Goal: Transaction & Acquisition: Purchase product/service

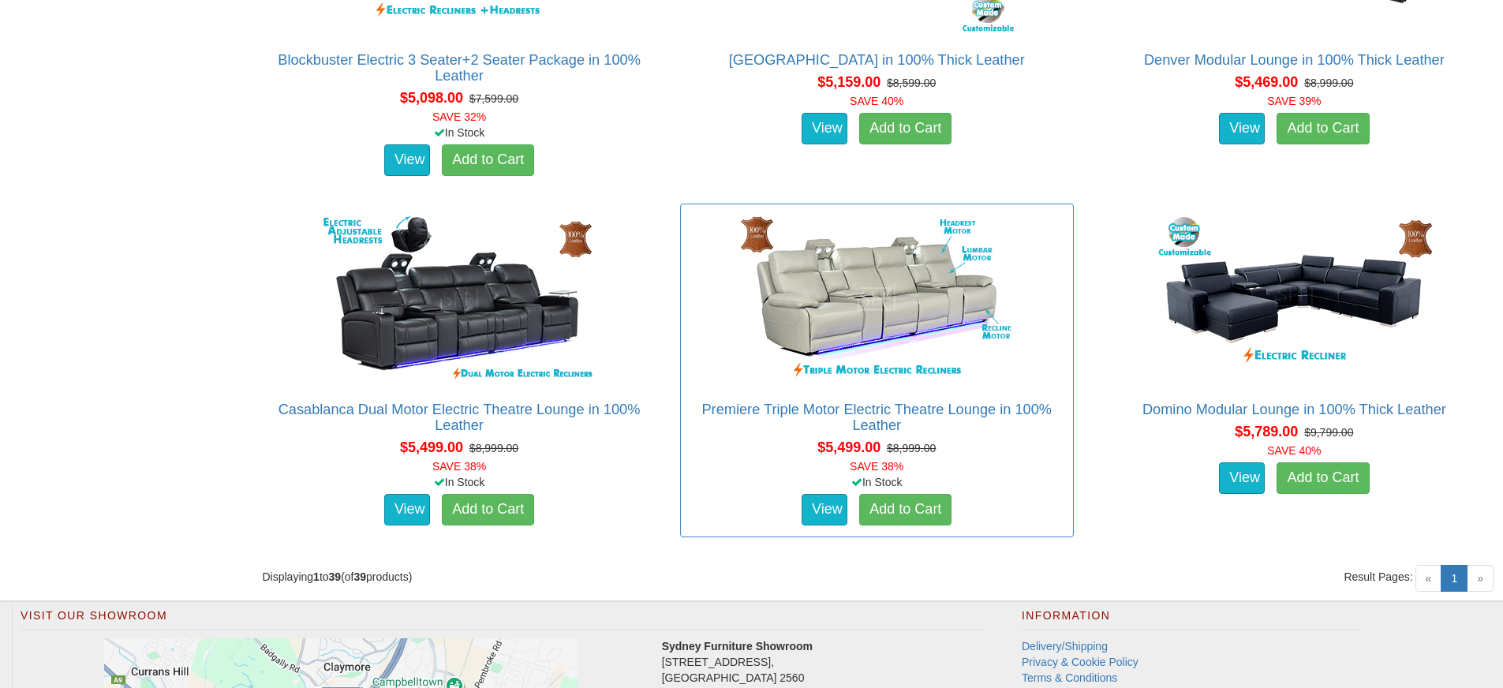
scroll to position [5316, 0]
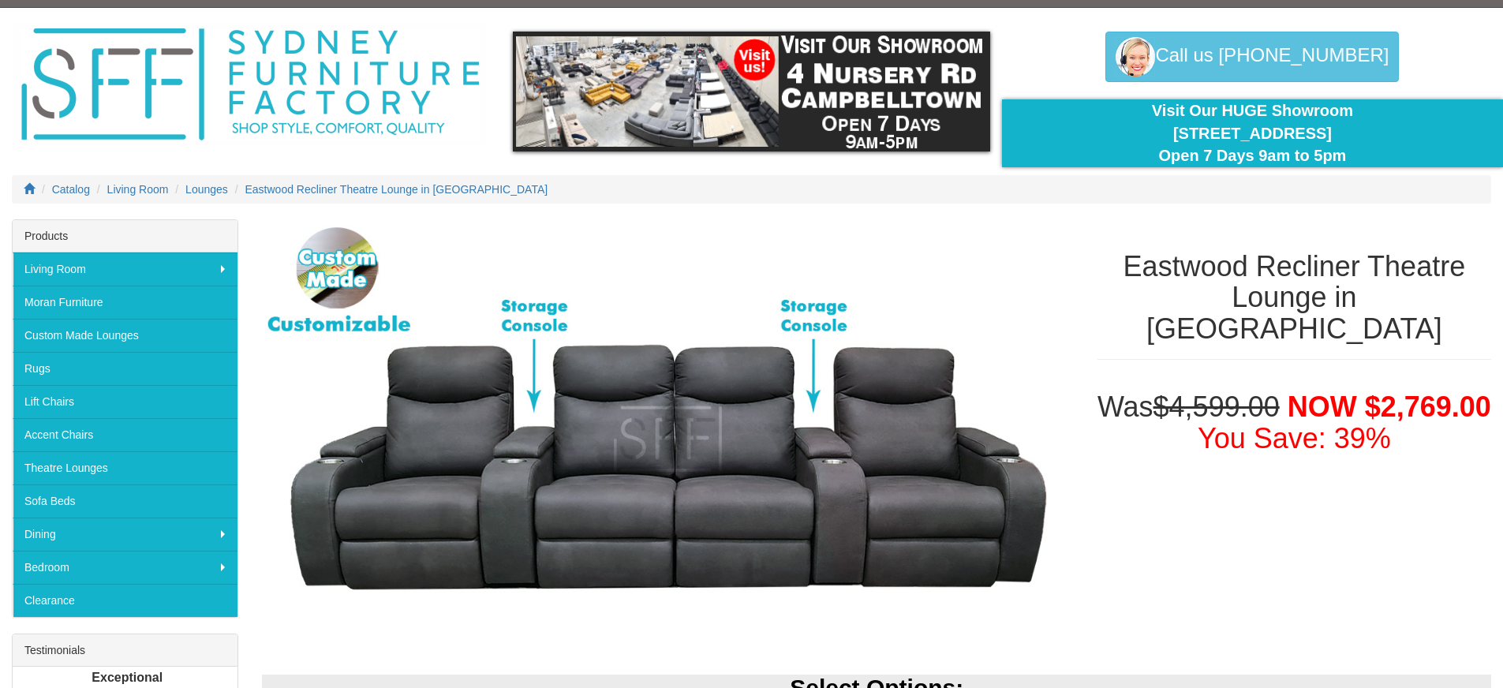
scroll to position [66, 0]
